Goal: Information Seeking & Learning: Check status

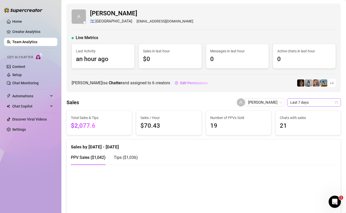
click at [307, 105] on span "Last 7 days" at bounding box center [314, 103] width 48 height 8
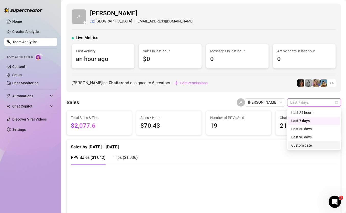
click at [309, 145] on div "Custom date" at bounding box center [313, 146] width 45 height 6
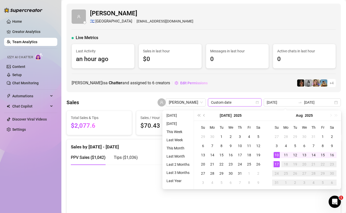
type input "[DATE]"
click at [278, 162] on div "17" at bounding box center [277, 164] width 6 height 6
type input "[DATE]"
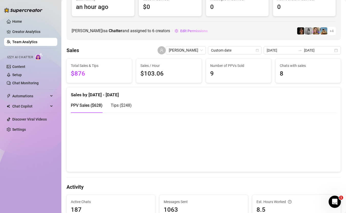
scroll to position [62, 0]
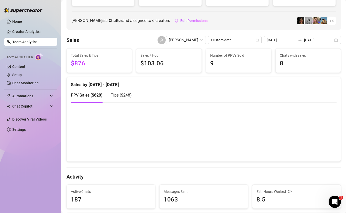
click at [126, 95] on span "Tips ( $248 )" at bounding box center [121, 95] width 21 height 5
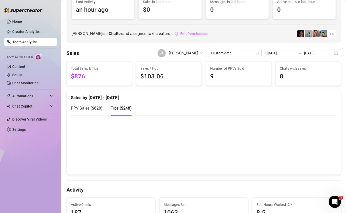
scroll to position [35, 0]
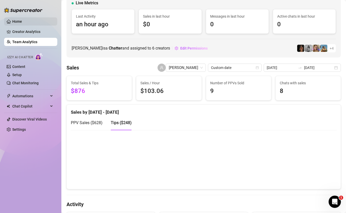
click at [22, 19] on link "Home" at bounding box center [17, 21] width 10 height 4
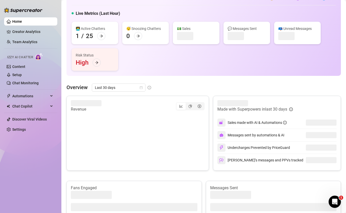
click at [120, 86] on span "Last 30 days" at bounding box center [119, 88] width 48 height 8
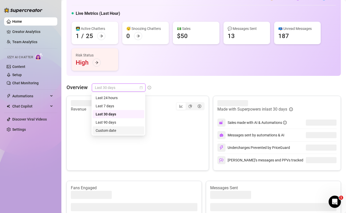
click at [127, 130] on div "Custom date" at bounding box center [118, 131] width 45 height 6
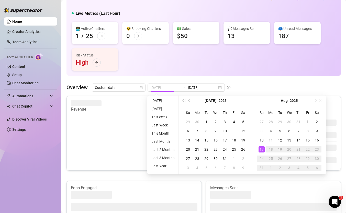
click at [260, 149] on div "17" at bounding box center [261, 149] width 6 height 6
type input "2025-07-18"
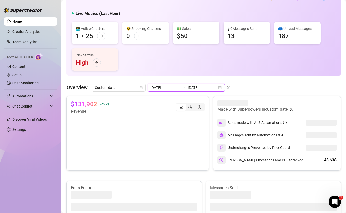
click at [192, 88] on input "[DATE]" at bounding box center [202, 88] width 29 height 6
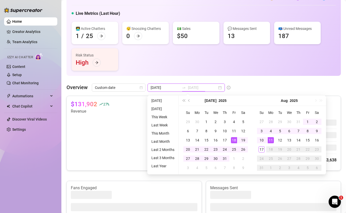
type input "[DATE]"
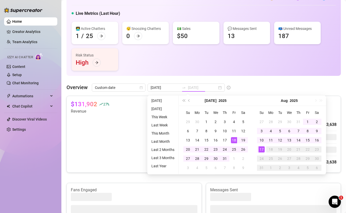
click at [259, 149] on div "17" at bounding box center [261, 149] width 6 height 6
type input "[DATE]"
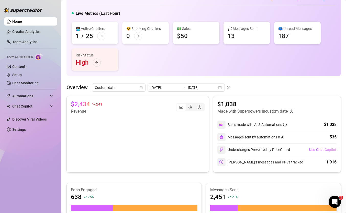
click at [28, 37] on ul "Home Creator Analytics Team Analytics Izzy AI Chatter Content Setup Chat Monito…" at bounding box center [30, 75] width 53 height 120
click at [28, 41] on link "Team Analytics" at bounding box center [24, 42] width 25 height 4
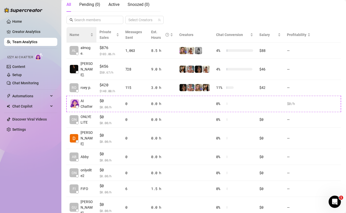
scroll to position [117, 0]
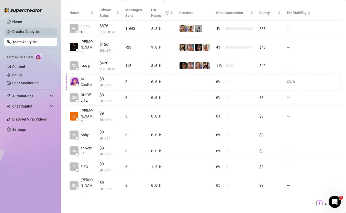
click at [27, 32] on link "Creator Analytics" at bounding box center [32, 32] width 41 height 8
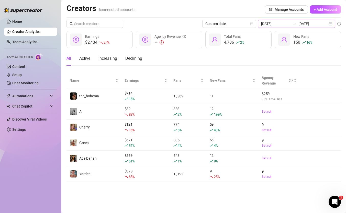
click at [286, 27] on div "2025-08-17 2025-08-17" at bounding box center [296, 24] width 77 height 8
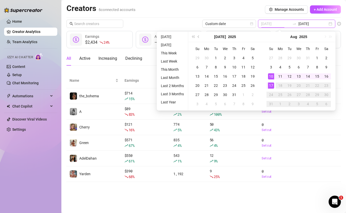
type input "[DATE]"
click at [270, 84] on div "17" at bounding box center [271, 86] width 6 height 6
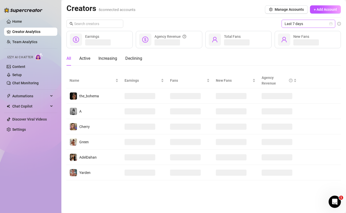
click at [294, 27] on span "Last 7 days" at bounding box center [308, 24] width 48 height 8
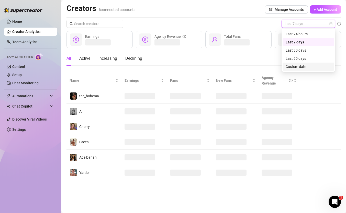
click at [294, 69] on div "Custom date" at bounding box center [308, 67] width 45 height 6
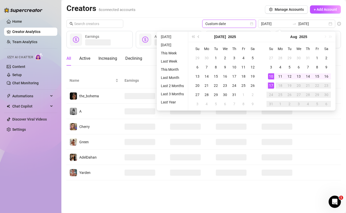
type input "[DATE]"
click at [272, 84] on div "17" at bounding box center [271, 86] width 6 height 6
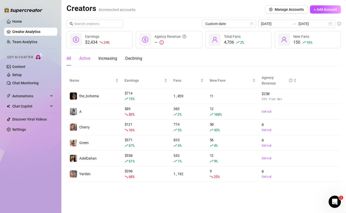
click at [86, 57] on div "Active" at bounding box center [84, 58] width 11 height 6
click at [75, 60] on div "All Active Increasing Declining" at bounding box center [104, 58] width 76 height 14
click at [69, 57] on div "All" at bounding box center [68, 58] width 5 height 6
